Goal: Find contact information: Find contact information

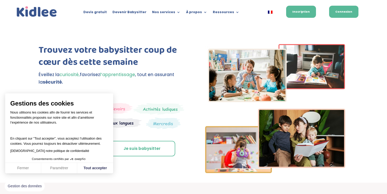
click at [337, 14] on link "Connexion" at bounding box center [344, 12] width 29 height 12
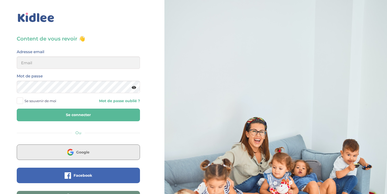
click at [91, 153] on button "Google" at bounding box center [78, 151] width 123 height 15
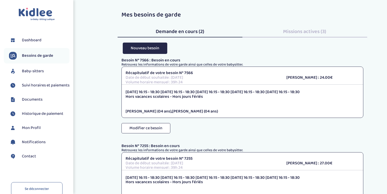
click at [42, 74] on span "Baby-sitters" at bounding box center [33, 71] width 22 height 6
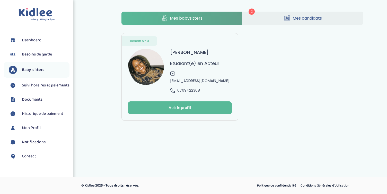
click at [280, 22] on link "Mes candidats" at bounding box center [303, 18] width 121 height 13
click at [304, 17] on span "Mes candidats" at bounding box center [307, 18] width 29 height 6
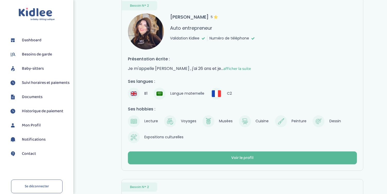
scroll to position [36, 0]
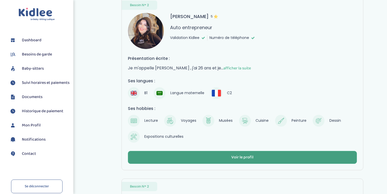
click at [228, 153] on button "Voir le profil" at bounding box center [242, 157] width 229 height 13
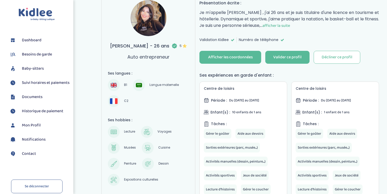
scroll to position [69, 0]
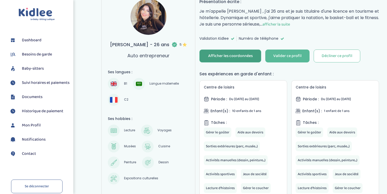
click at [250, 55] on div "Afficher les coordonnées" at bounding box center [230, 56] width 45 height 6
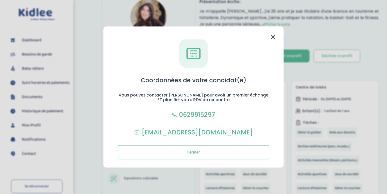
click at [187, 113] on p "0629915297" at bounding box center [197, 114] width 36 height 9
drag, startPoint x: 222, startPoint y: 113, endPoint x: 179, endPoint y: 115, distance: 42.3
click at [179, 115] on div "Coordonnées de votre candidat(e) Vous pouvez contacter Yasmine pour avoir un pr…" at bounding box center [194, 99] width 164 height 120
copy p "0629915297"
click at [275, 36] on icon at bounding box center [273, 37] width 5 height 5
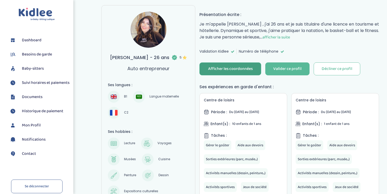
scroll to position [56, 0]
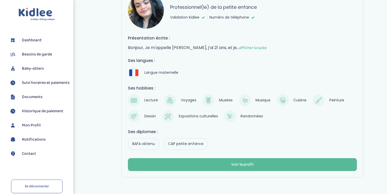
scroll to position [243, 0]
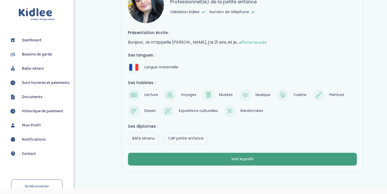
click at [240, 156] on div "Voir le profil" at bounding box center [243, 159] width 22 height 6
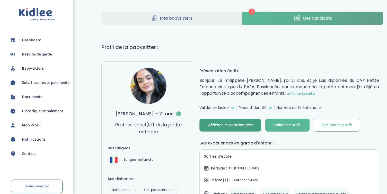
click at [239, 126] on div "Afficher les coordonnées" at bounding box center [230, 125] width 45 height 6
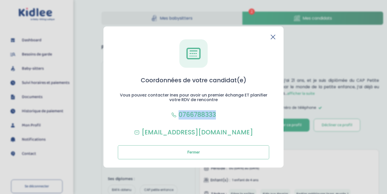
drag, startPoint x: 224, startPoint y: 112, endPoint x: 179, endPoint y: 113, distance: 45.6
click at [179, 113] on div "Coordonnées de votre candidat(e) Vous pouvez contacter Ines pour avoir un premi…" at bounding box center [194, 99] width 164 height 120
copy p "0766788333"
